Goal: Information Seeking & Learning: Stay updated

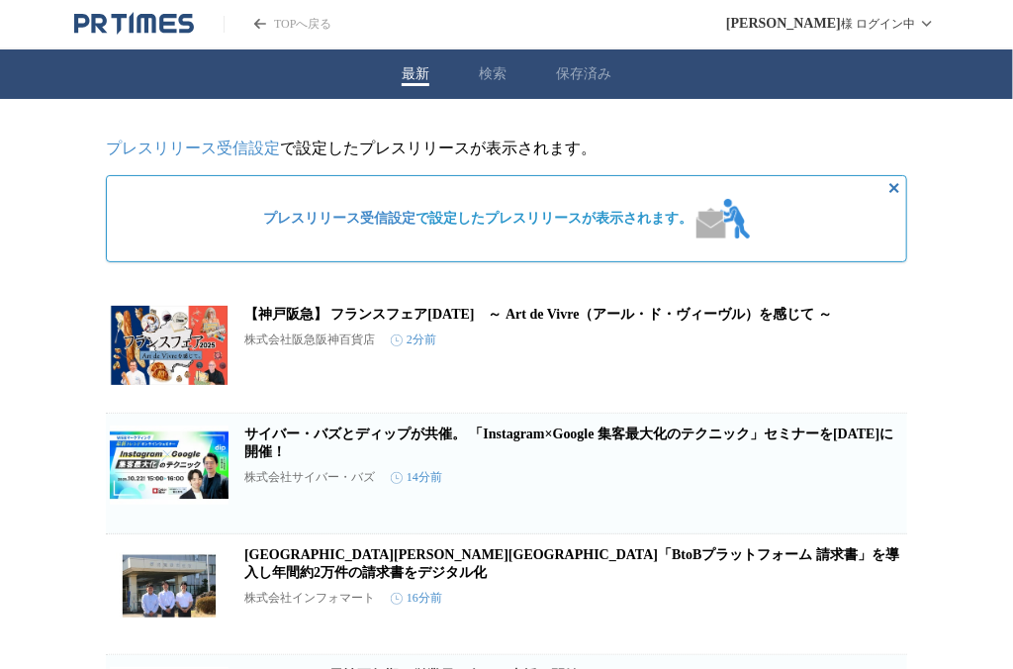
drag, startPoint x: 486, startPoint y: 70, endPoint x: 450, endPoint y: 97, distance: 44.5
click at [486, 70] on button "検索" at bounding box center [493, 74] width 28 height 18
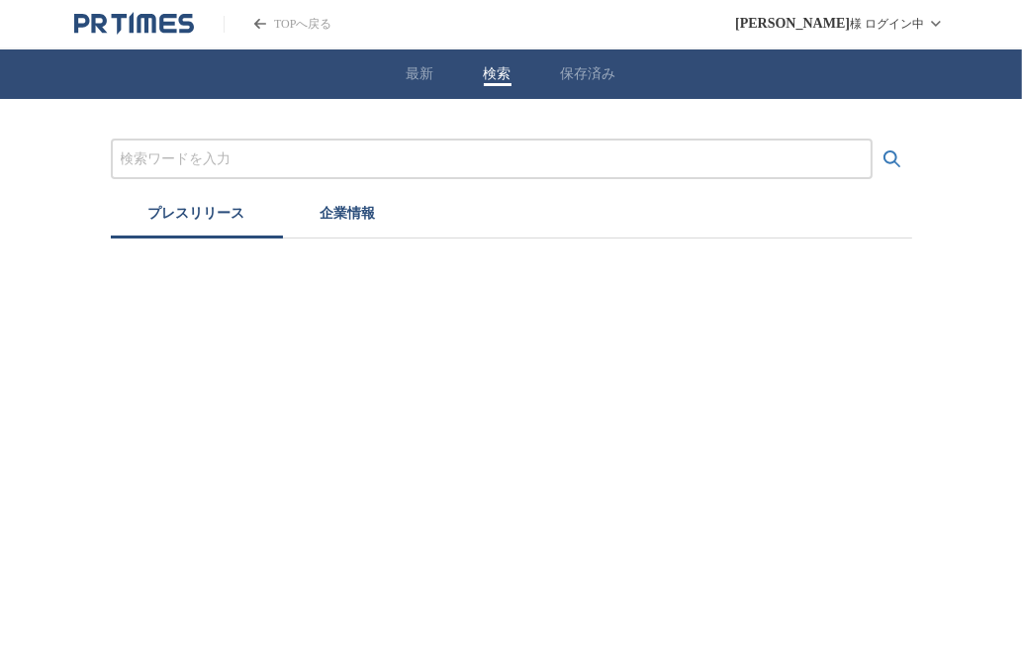
drag, startPoint x: 289, startPoint y: 153, endPoint x: 147, endPoint y: 185, distance: 145.0
click at [289, 154] on input "プレスリリースおよび企業を検索する" at bounding box center [492, 159] width 742 height 22
type input "物流"
click at [890, 161] on icon "検索する" at bounding box center [892, 158] width 17 height 17
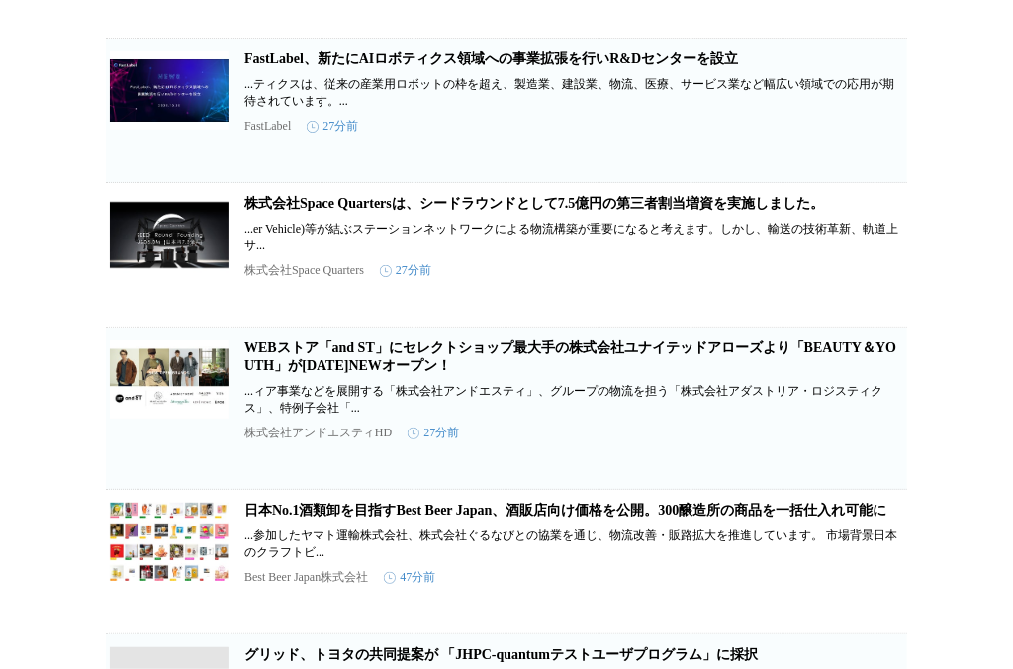
scroll to position [1187, 0]
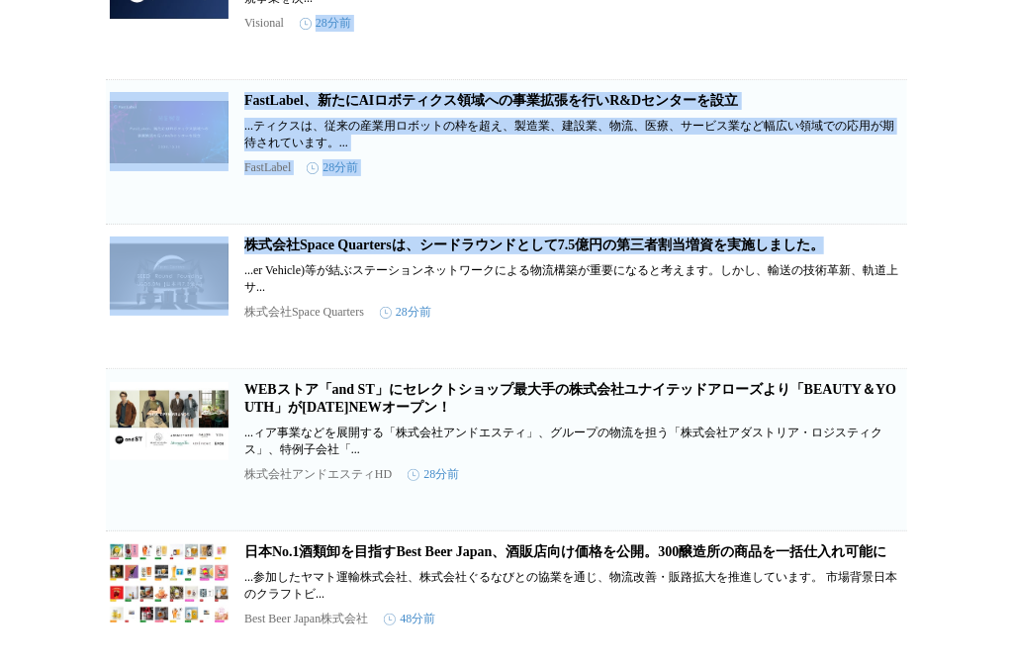
drag, startPoint x: 1012, startPoint y: 292, endPoint x: 1032, endPoint y: 58, distance: 234.4
click at [1013, 58] on html "TOPへ戻る 稲福 祐子 様 ログイン中 最新 検索 保存済み 物流 プレスリリース 企業情報 検索結果（10000） ラピュタロボティクス、「中小企業成長加…" at bounding box center [506, 484] width 1013 height 3342
drag, startPoint x: 961, startPoint y: 243, endPoint x: 978, endPoint y: 257, distance: 21.8
click at [961, 244] on div "物流 プレスリリース 企業情報 検索結果（10000） ラピュタロボティクス、「中小企業成長加速化補助金」に採択 物流向けロボティクスソリューションを提供する…" at bounding box center [506, 532] width 1013 height 3243
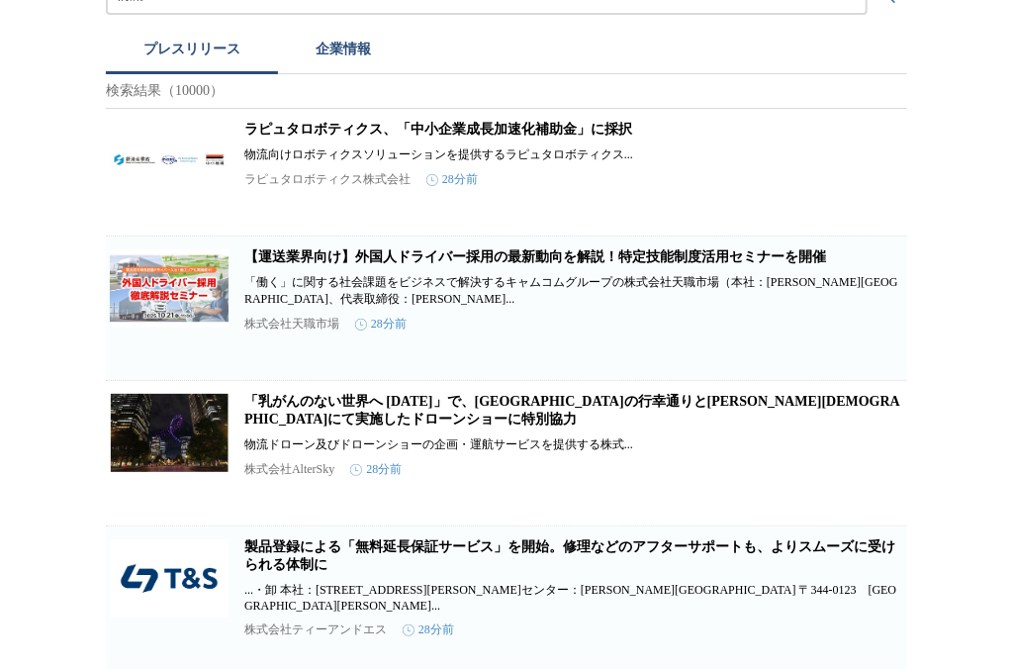
scroll to position [0, 0]
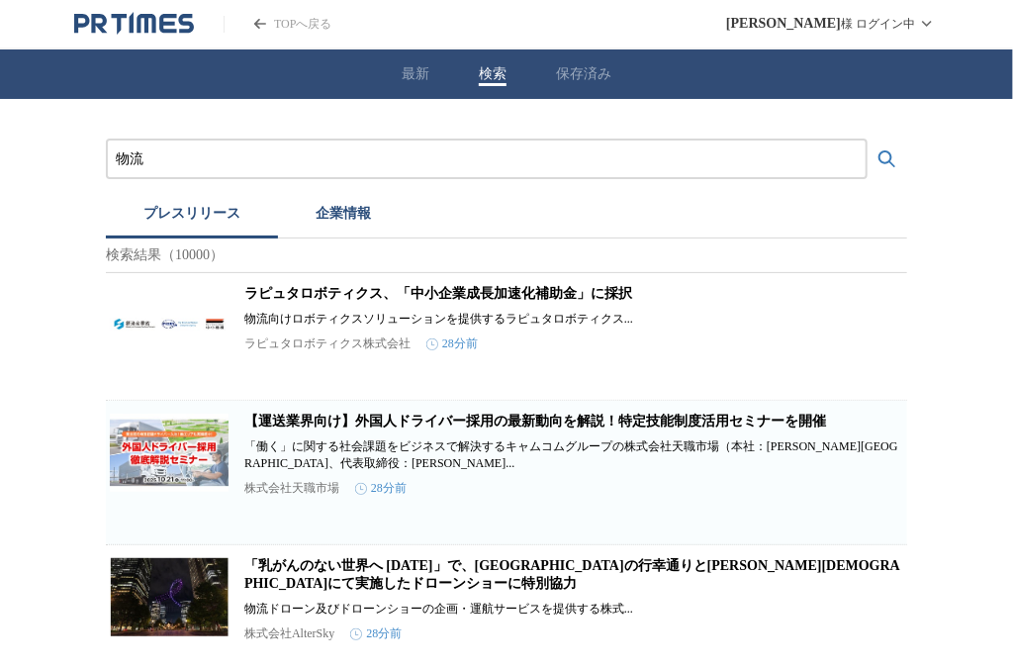
click at [418, 295] on link "ラピュタロボティクス、「中小企業成長加速化補助金」に採択" at bounding box center [438, 293] width 388 height 15
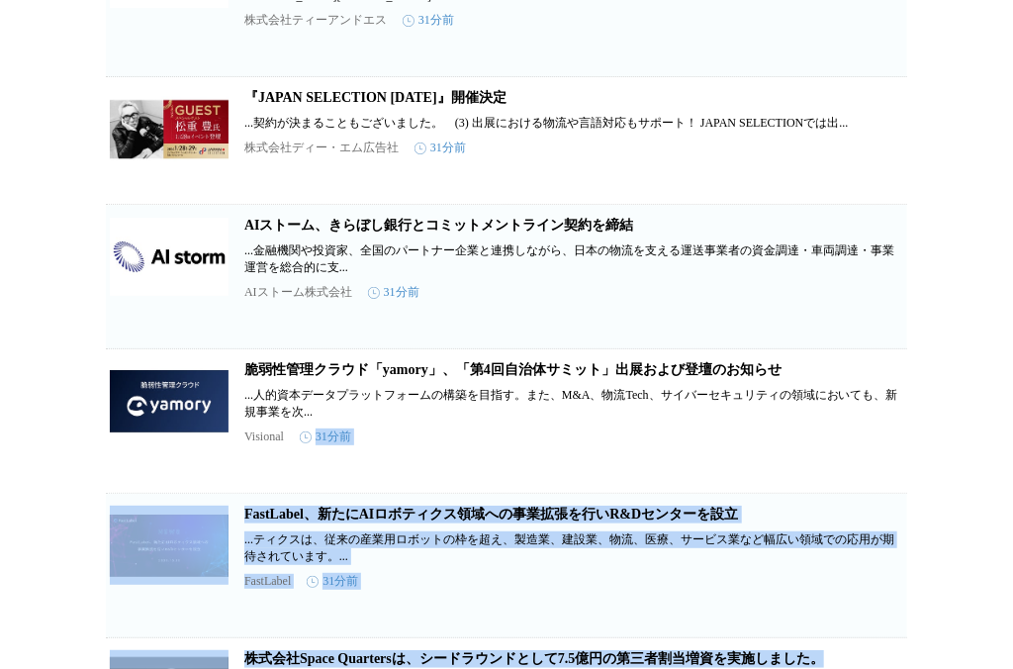
scroll to position [792, 0]
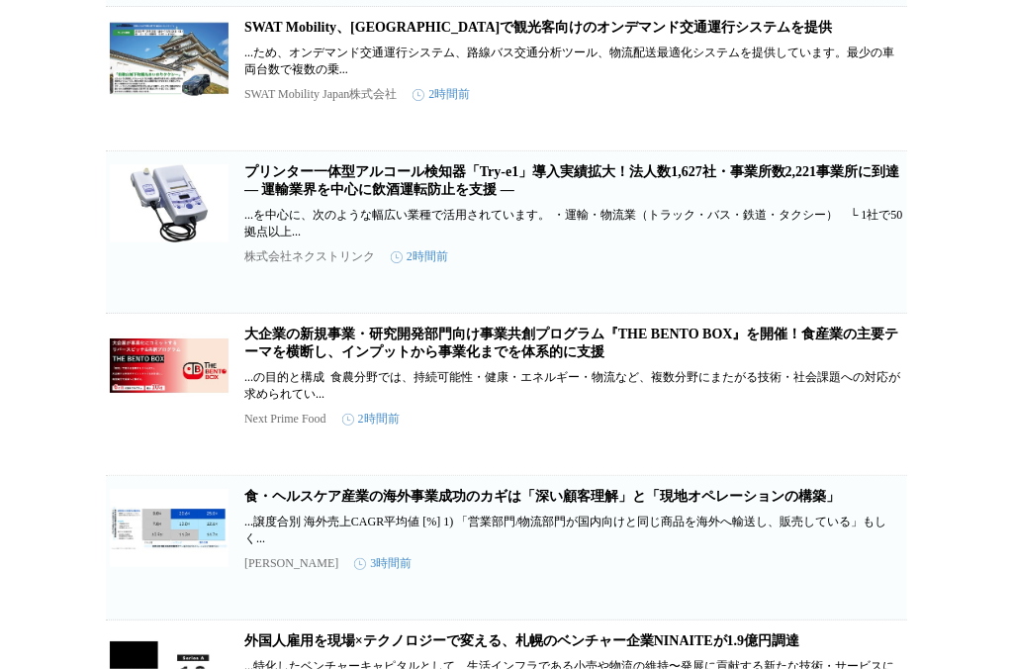
scroll to position [3844, 0]
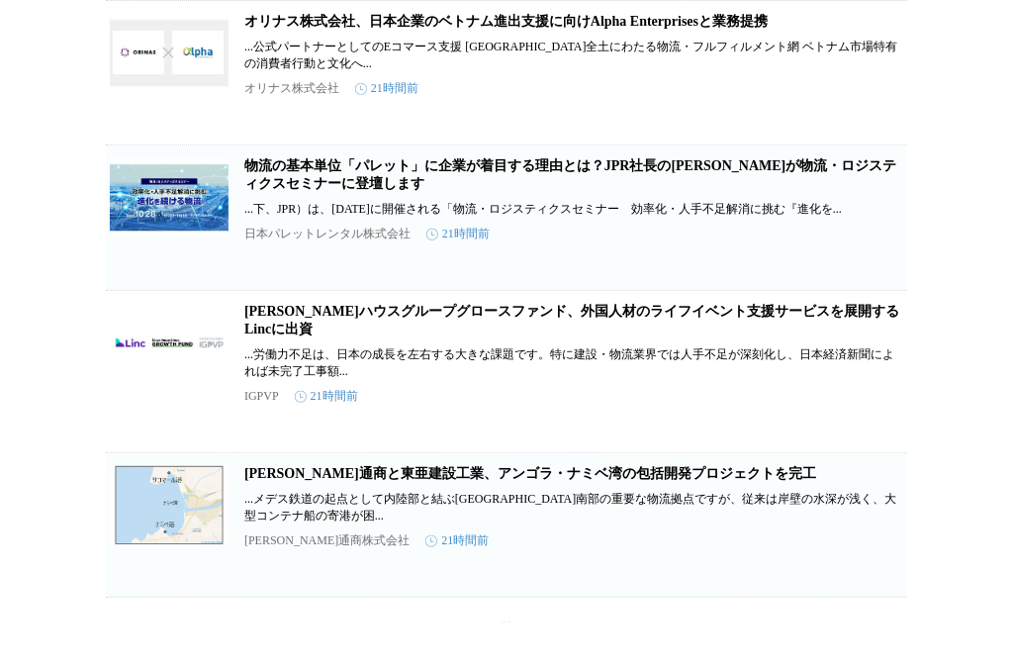
scroll to position [5823, 0]
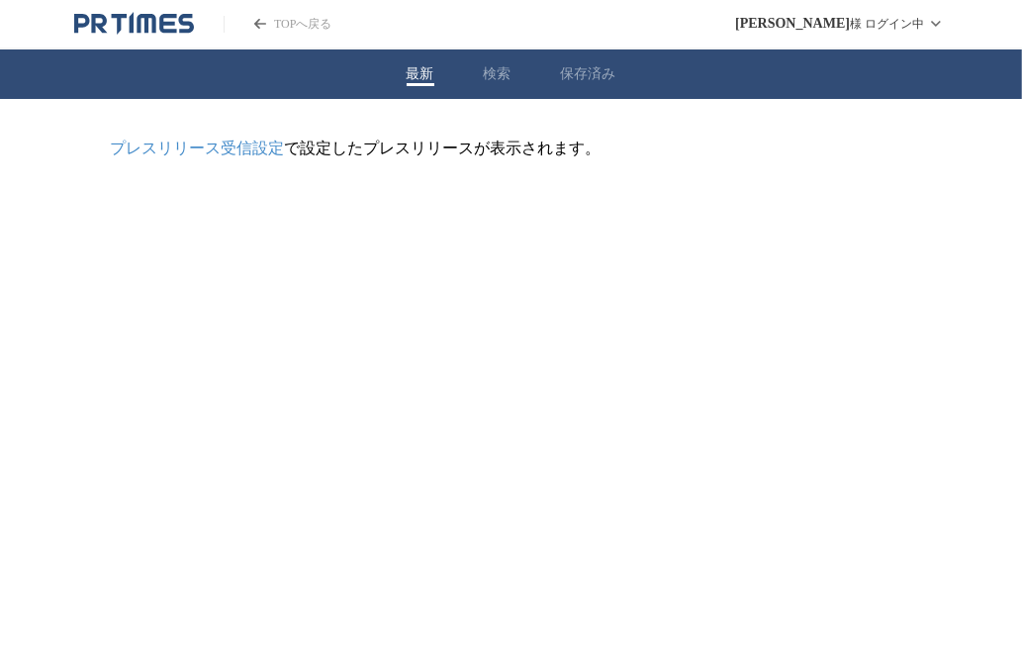
click at [407, 71] on button "最新" at bounding box center [421, 74] width 28 height 18
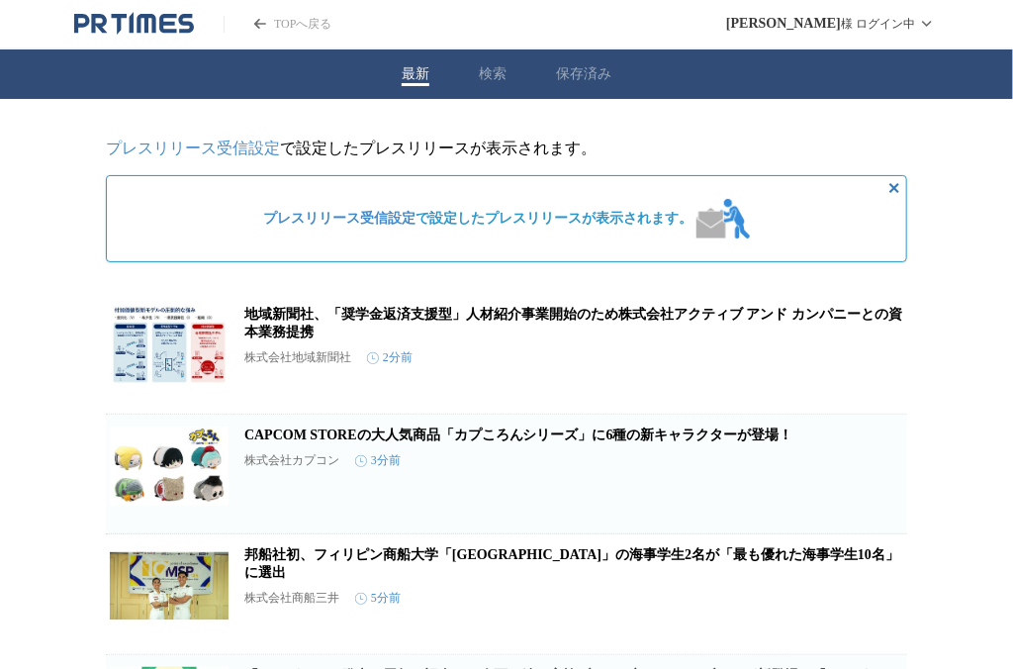
click at [486, 80] on button "検索" at bounding box center [493, 74] width 28 height 18
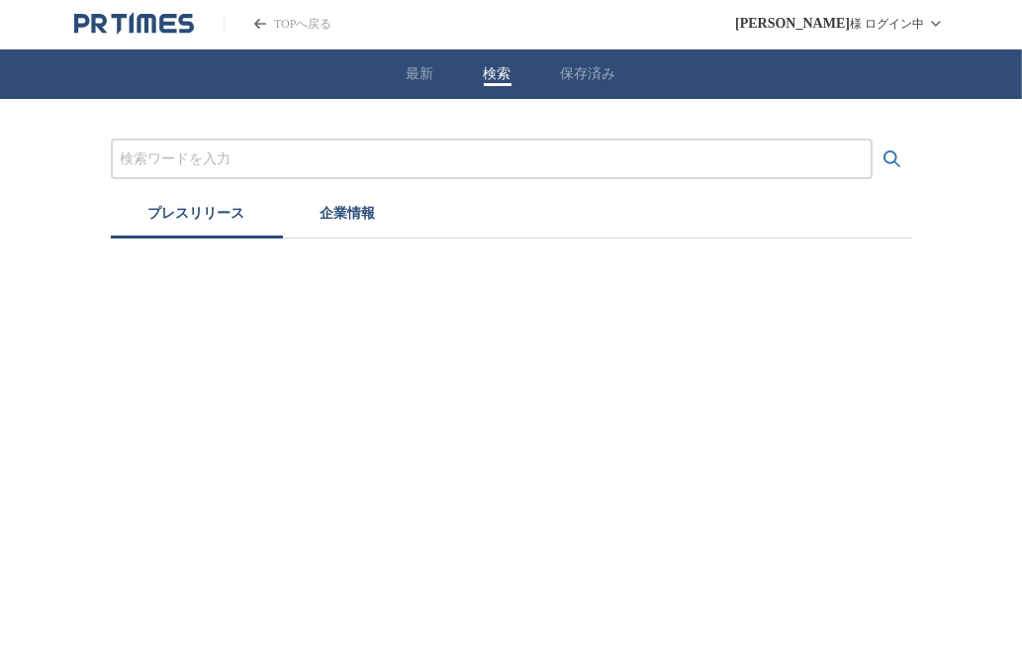
drag, startPoint x: 316, startPoint y: 148, endPoint x: 307, endPoint y: 155, distance: 11.3
click at [315, 148] on input "プレスリリースおよび企業を検索する" at bounding box center [492, 159] width 742 height 22
type input "物流"
click at [891, 156] on icon "検索する" at bounding box center [893, 159] width 24 height 24
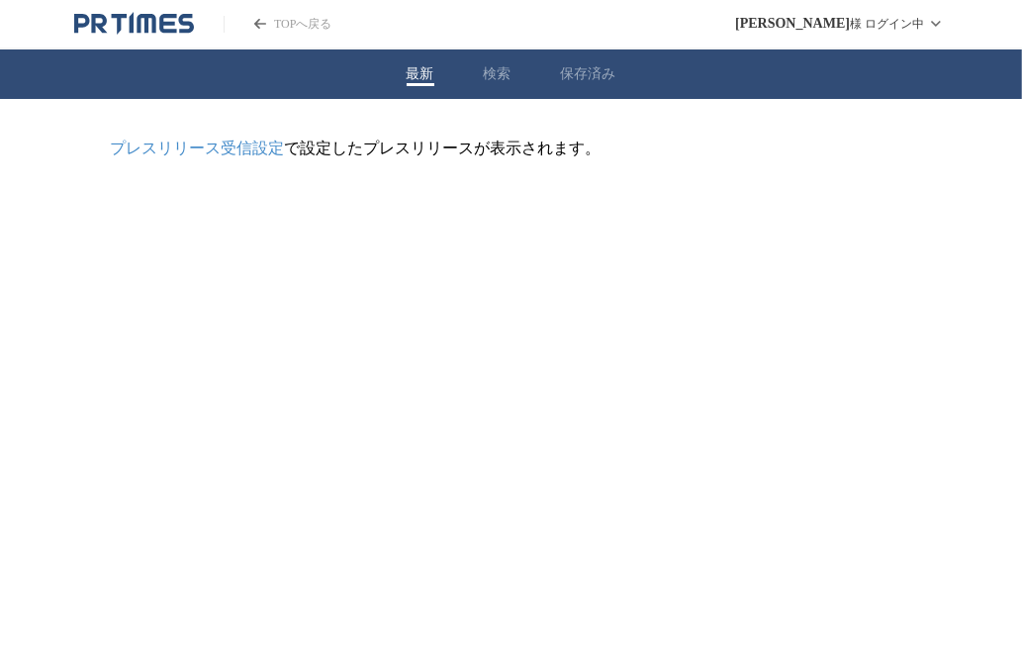
click at [410, 75] on button "最新" at bounding box center [421, 74] width 28 height 18
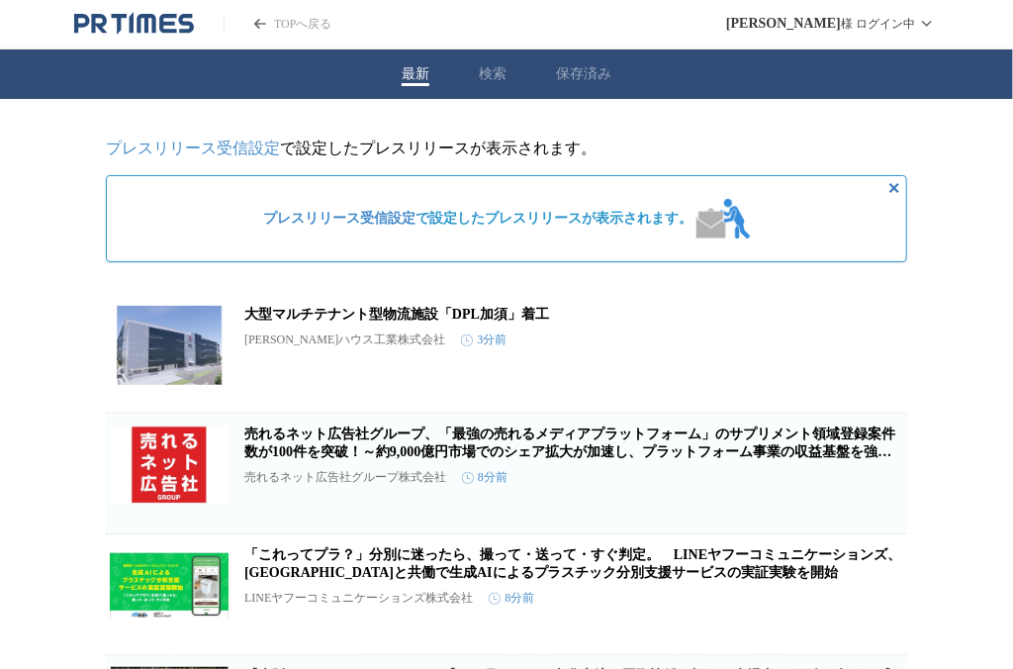
click at [305, 321] on link "大型マルチテナント型物流施設「DPL加須」着工" at bounding box center [396, 314] width 305 height 15
